Goal: Transaction & Acquisition: Purchase product/service

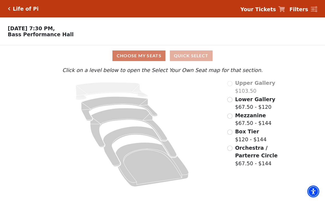
click at [200, 56] on button "Quick Select" at bounding box center [191, 55] width 43 height 11
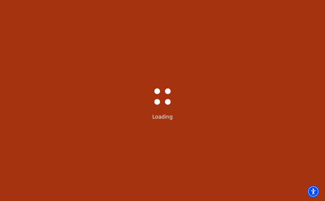
click at [202, 59] on div "Bass-Hall_Loader-Med-Gray Loading" at bounding box center [162, 100] width 325 height 201
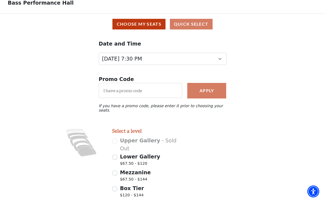
scroll to position [32, 0]
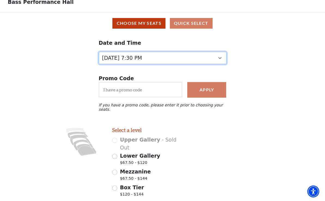
click at [221, 58] on select "[DATE] 7:30 PM [DATE] 1:30 PM [DATE] 7:30 PM [DATE] 1:30 PM [DATE] 6:30 PM" at bounding box center [163, 58] width 128 height 12
select select "6217"
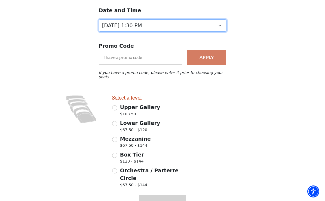
scroll to position [68, 0]
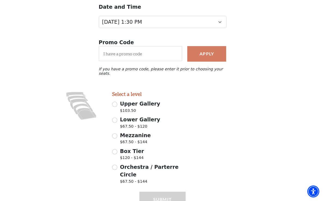
click at [116, 133] on input "Mezzanine $67.50 - $144" at bounding box center [114, 135] width 5 height 5
radio input "true"
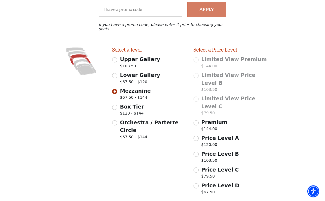
scroll to position [115, 0]
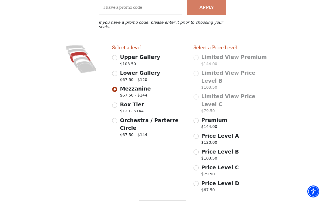
click at [199, 181] on input "Price Level D $67.50" at bounding box center [196, 183] width 5 height 5
radio input "true"
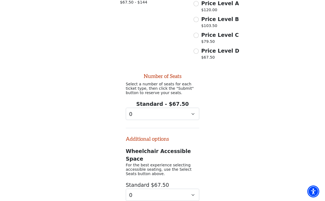
scroll to position [248, 0]
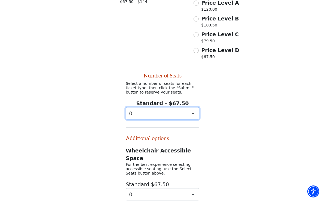
click at [191, 107] on select "0 1" at bounding box center [163, 113] width 74 height 12
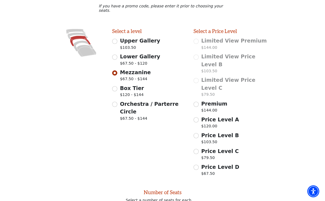
scroll to position [142, 0]
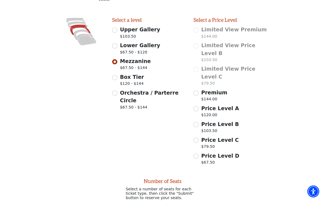
click at [197, 138] on input "Price Level C $79.50" at bounding box center [196, 140] width 5 height 5
radio input "true"
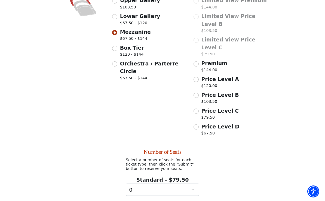
scroll to position [173, 0]
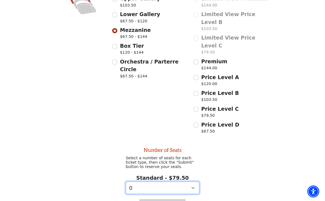
click at [191, 181] on select "0 1 2 3 4 5 6 7 8 9" at bounding box center [163, 187] width 74 height 12
select select "2"
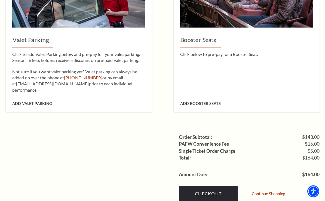
scroll to position [442, 0]
click at [270, 191] on link "Continue Shopping" at bounding box center [269, 193] width 34 height 4
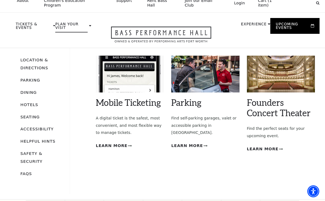
scroll to position [6, 0]
click at [282, 118] on div "Founders Concert Theater Empty heading Find the perfect seats for your upcoming…" at bounding box center [281, 116] width 68 height 121
click at [283, 97] on link "Founders Concert Theater" at bounding box center [279, 107] width 64 height 21
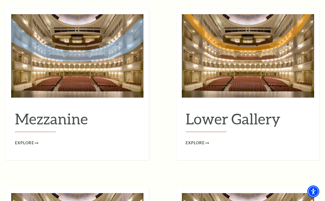
scroll to position [686, 0]
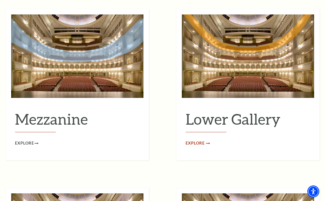
click at [205, 140] on link "Explore" at bounding box center [197, 143] width 23 height 7
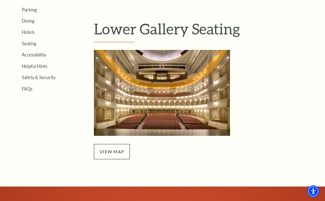
scroll to position [138, 0]
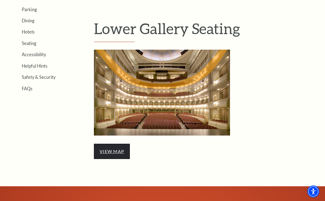
click at [111, 150] on link "view map" at bounding box center [112, 150] width 25 height 5
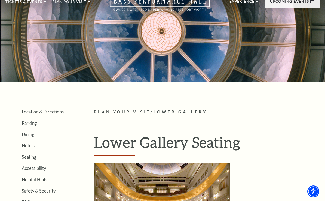
scroll to position [0, 0]
